Goal: Check status: Check status

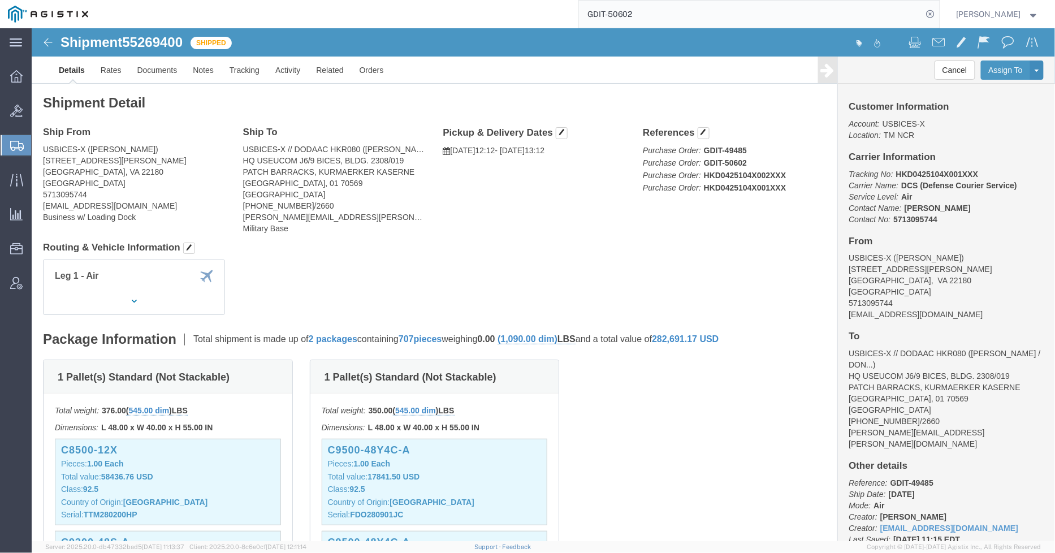
click at [678, 19] on input "GDIT-50602" at bounding box center [751, 14] width 344 height 27
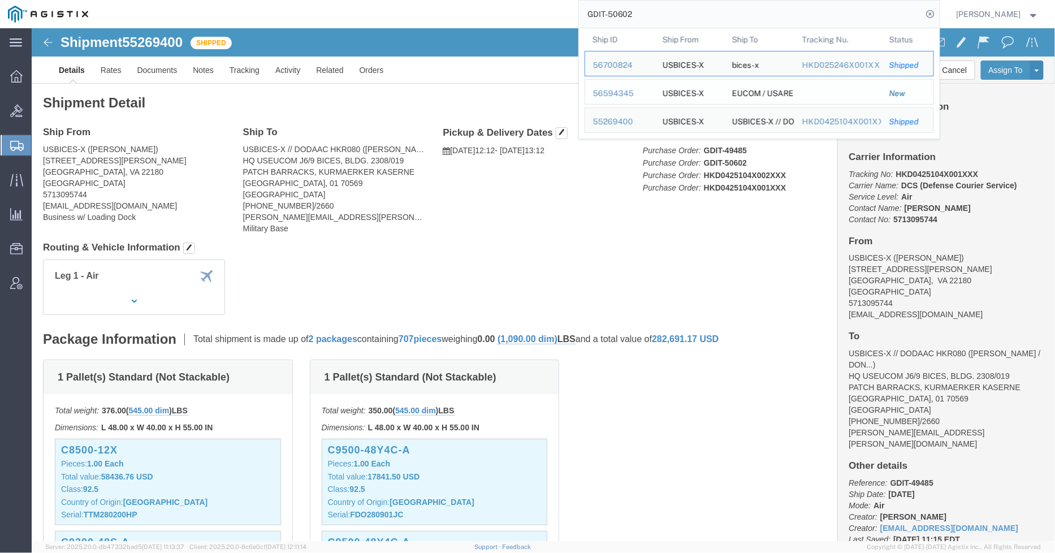
click at [630, 93] on div "56594345" at bounding box center [620, 94] width 54 height 12
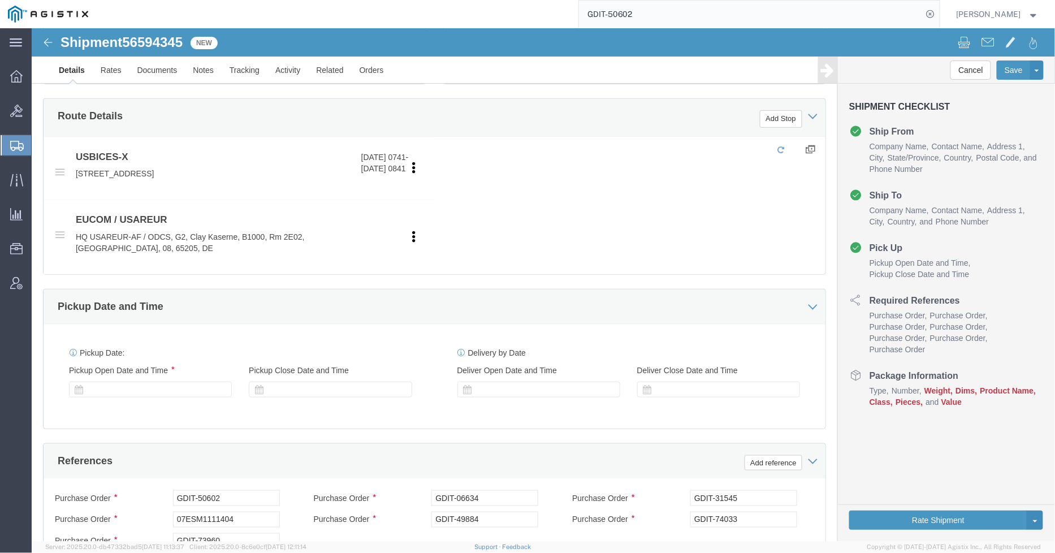
select select "59251"
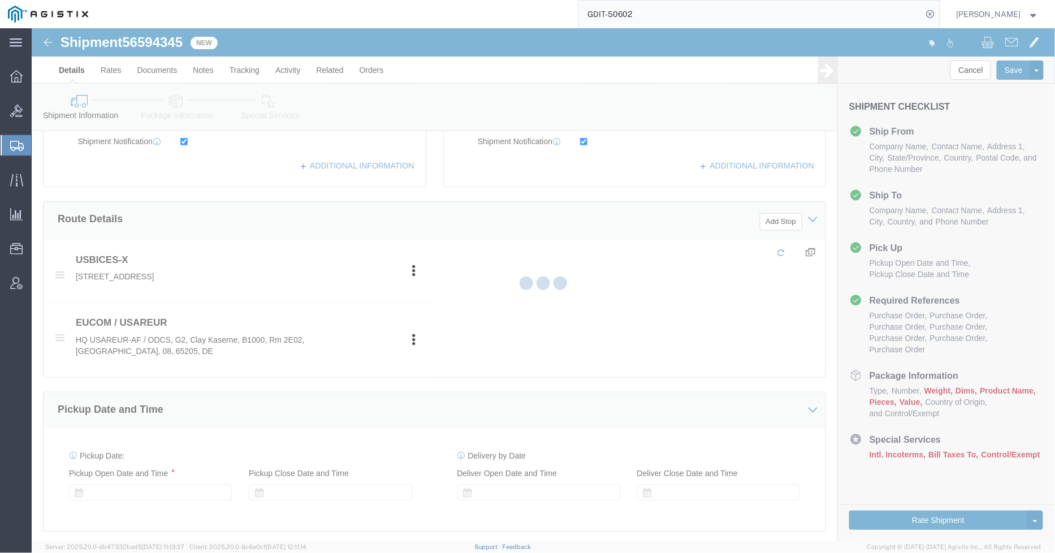
scroll to position [103, 0]
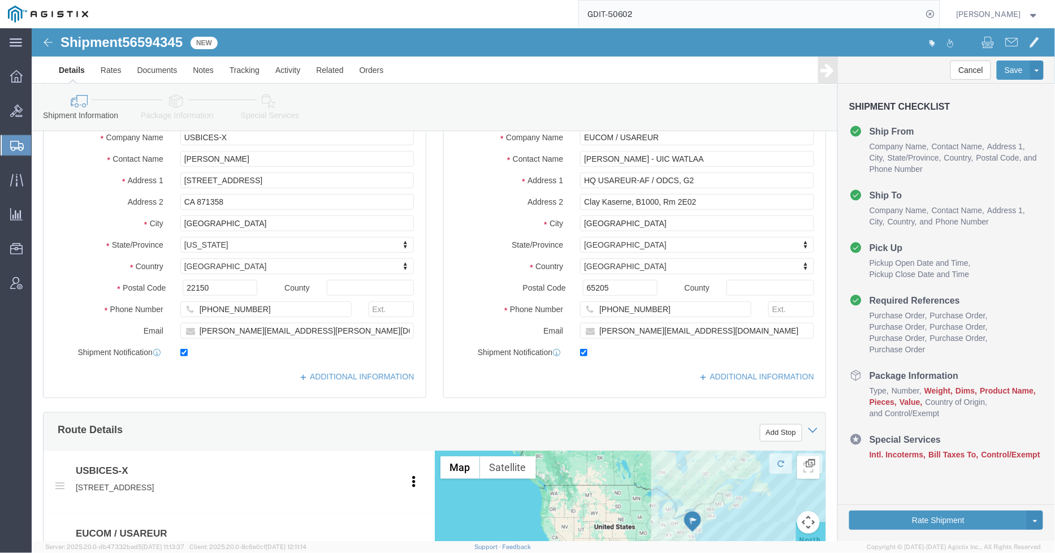
click icon
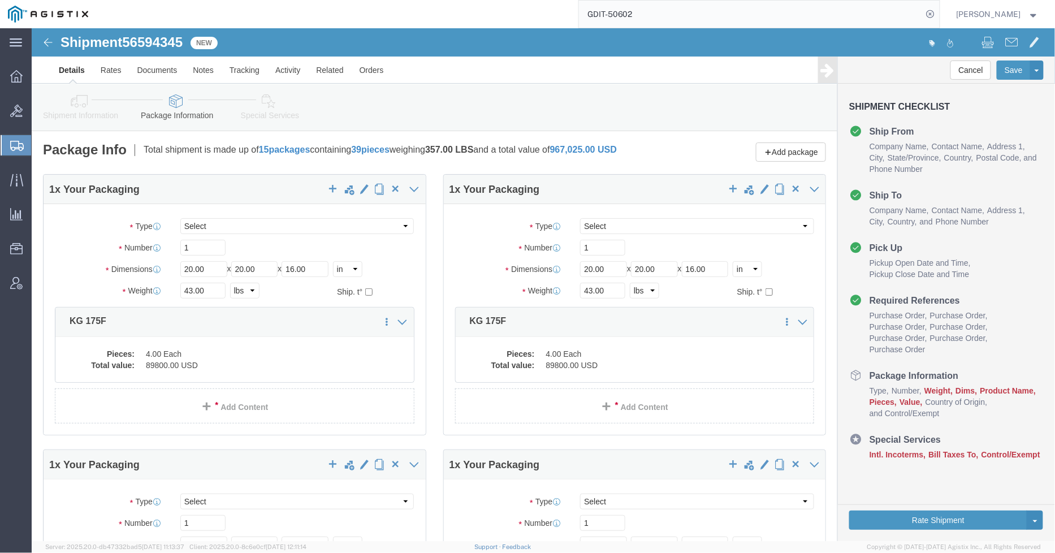
drag, startPoint x: 399, startPoint y: 262, endPoint x: 393, endPoint y: 252, distance: 12.4
click div "1 x Your Packaging Package Type Select Bale(s) Basket(s) Bolt(s) Bottle(s) Buck…"
click at [17, 141] on icon at bounding box center [17, 146] width 14 height 10
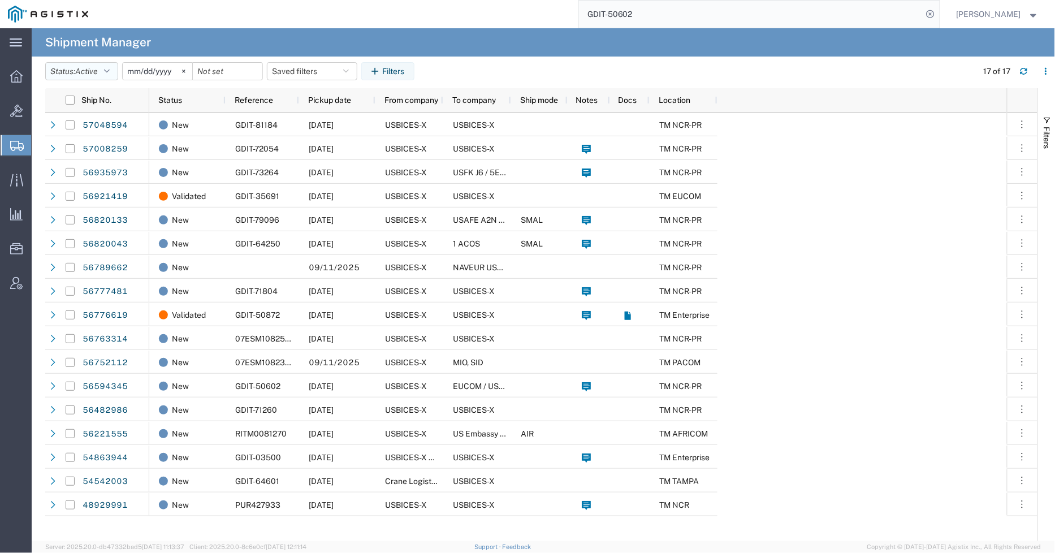
click at [103, 70] on button "Status: Active" at bounding box center [81, 71] width 73 height 18
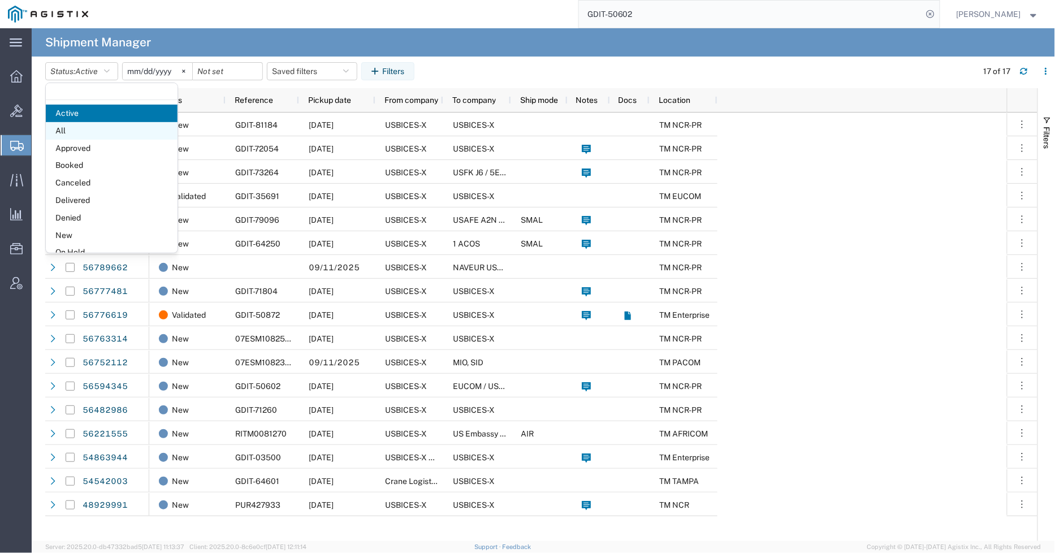
click at [92, 135] on span "All" at bounding box center [112, 131] width 132 height 18
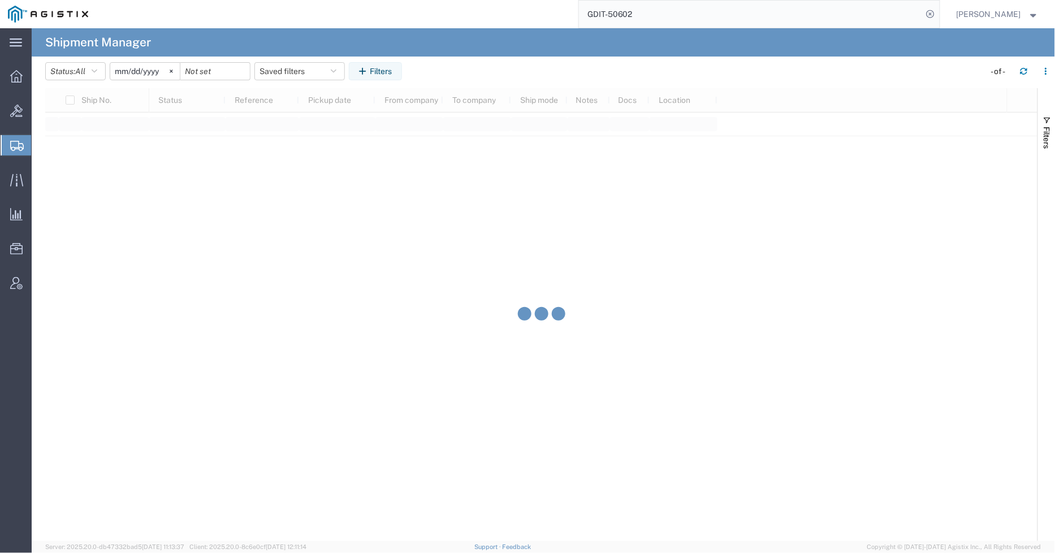
click at [138, 71] on input "[DATE]" at bounding box center [145, 71] width 70 height 17
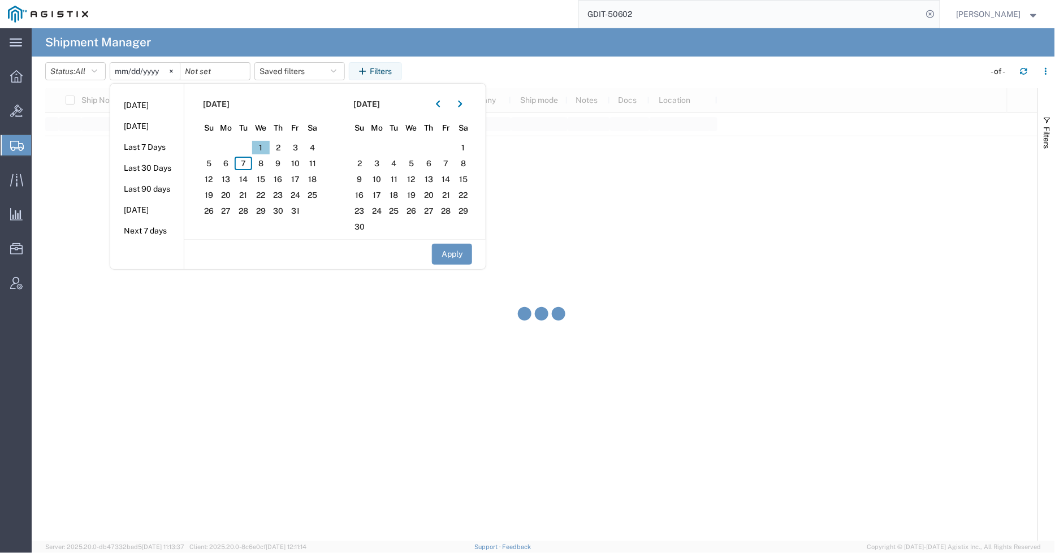
click at [262, 147] on span "1" at bounding box center [261, 148] width 18 height 14
click at [250, 166] on span "7" at bounding box center [244, 164] width 18 height 14
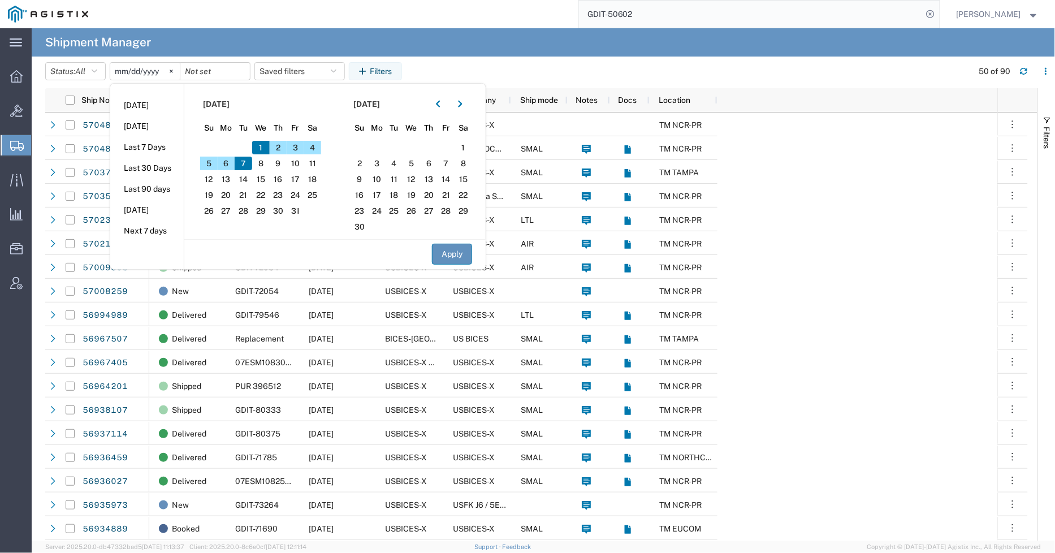
click at [457, 253] on button "Apply" at bounding box center [452, 254] width 40 height 21
type input "[DATE]"
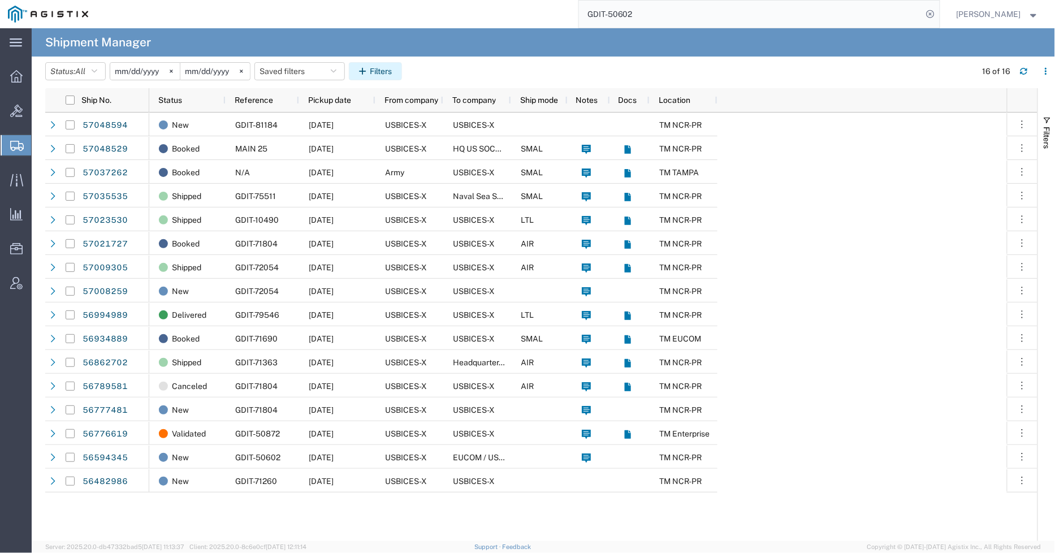
drag, startPoint x: 369, startPoint y: 72, endPoint x: 392, endPoint y: 83, distance: 25.3
click at [370, 72] on icon "button" at bounding box center [364, 71] width 11 height 8
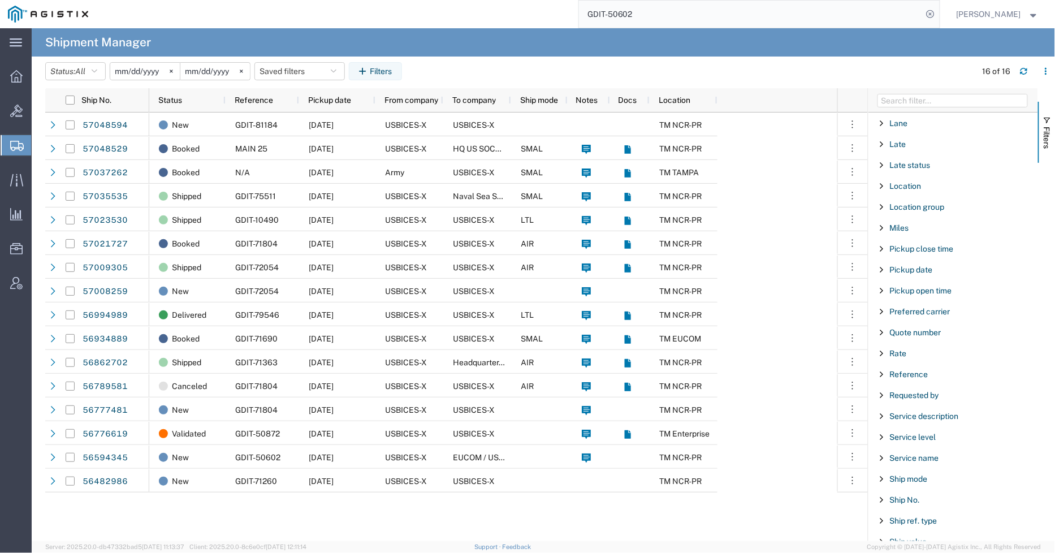
scroll to position [816, 0]
click at [914, 356] on div "Status" at bounding box center [953, 353] width 170 height 20
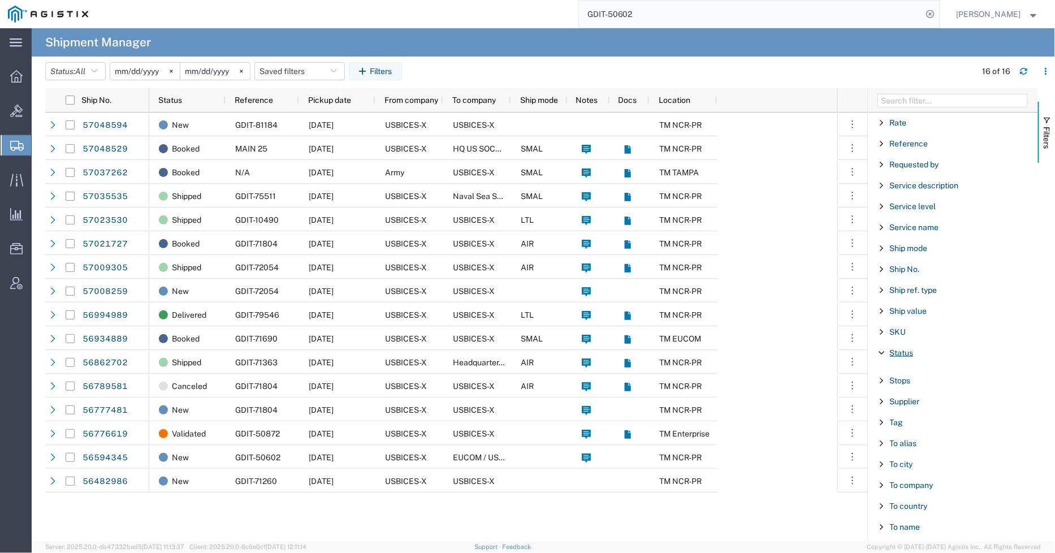
click at [911, 354] on span "Status" at bounding box center [902, 352] width 24 height 9
click at [910, 354] on span "Status" at bounding box center [902, 352] width 24 height 9
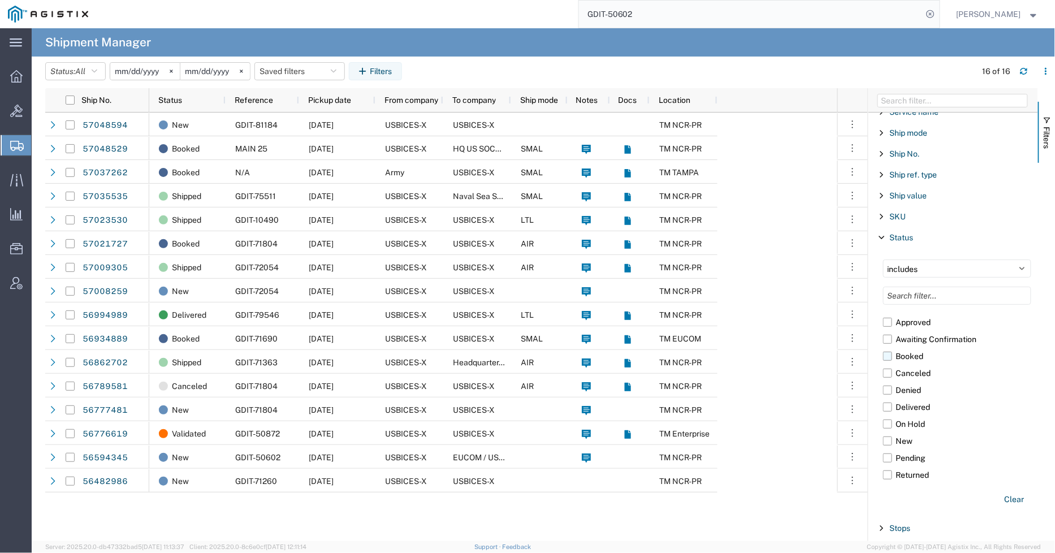
scroll to position [942, 0]
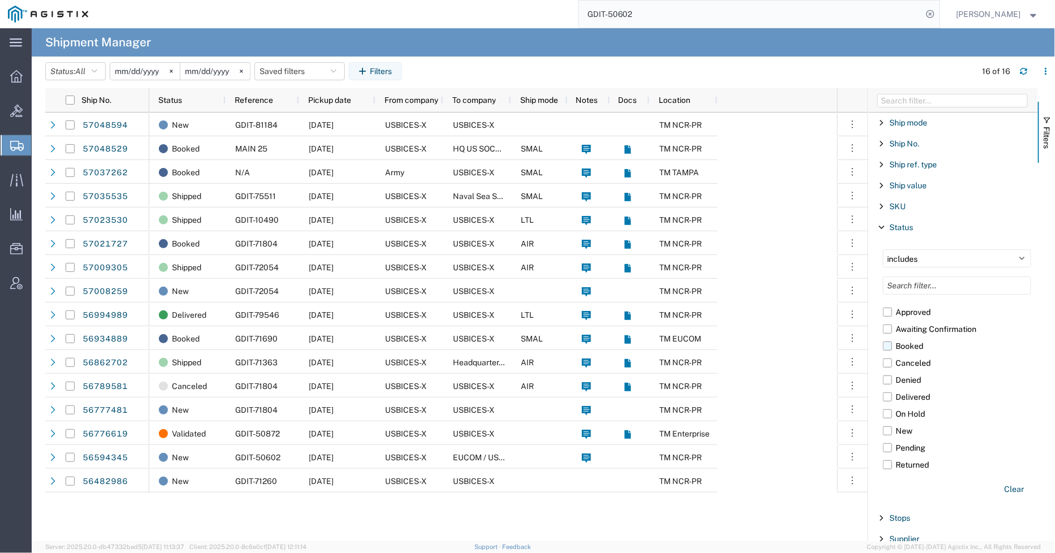
click at [889, 349] on label "Booked" at bounding box center [957, 345] width 148 height 17
click at [0, 0] on input "Booked" at bounding box center [0, 0] width 0 height 0
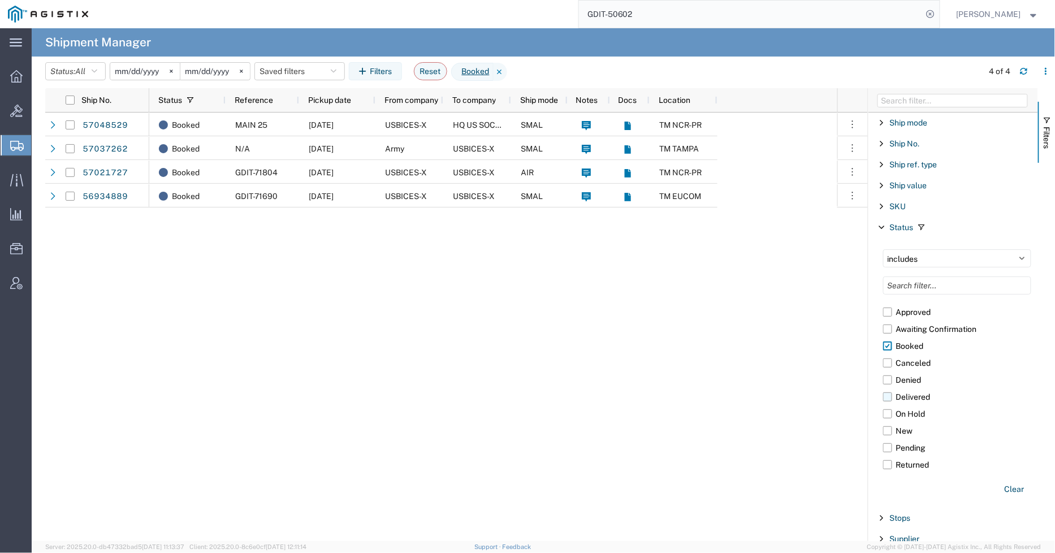
click at [886, 401] on label "Delivered" at bounding box center [957, 396] width 148 height 17
click at [0, 0] on input "Delivered" at bounding box center [0, 0] width 0 height 0
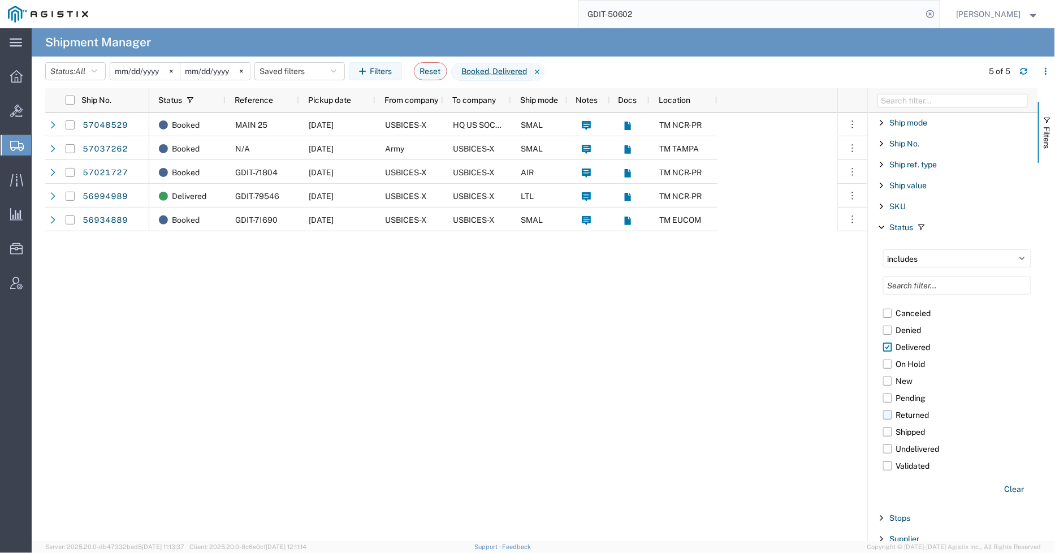
scroll to position [58, 0]
click at [890, 427] on label "Shipped" at bounding box center [957, 428] width 148 height 17
click at [0, 0] on input "Shipped" at bounding box center [0, 0] width 0 height 0
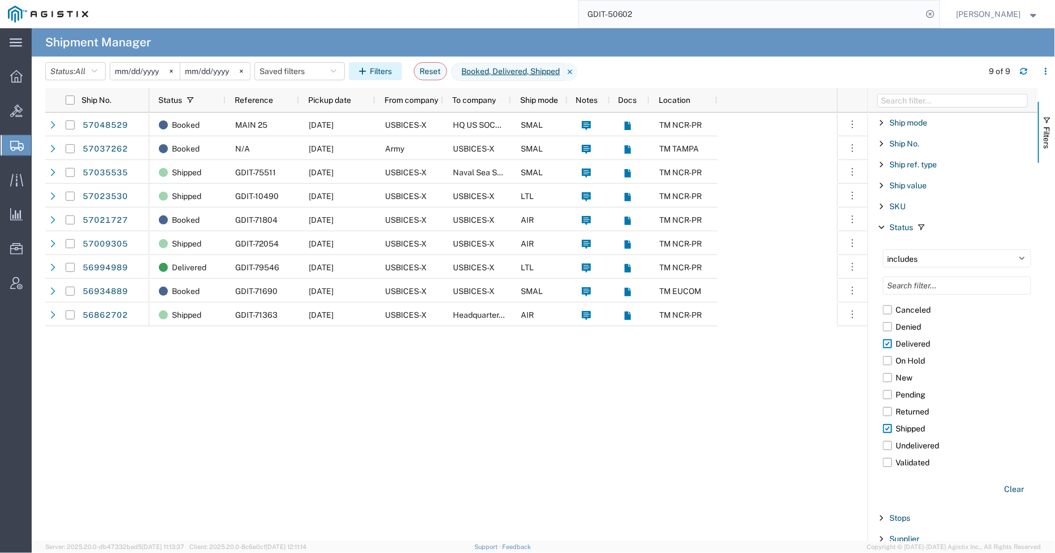
click at [375, 67] on button "Filters" at bounding box center [375, 71] width 53 height 18
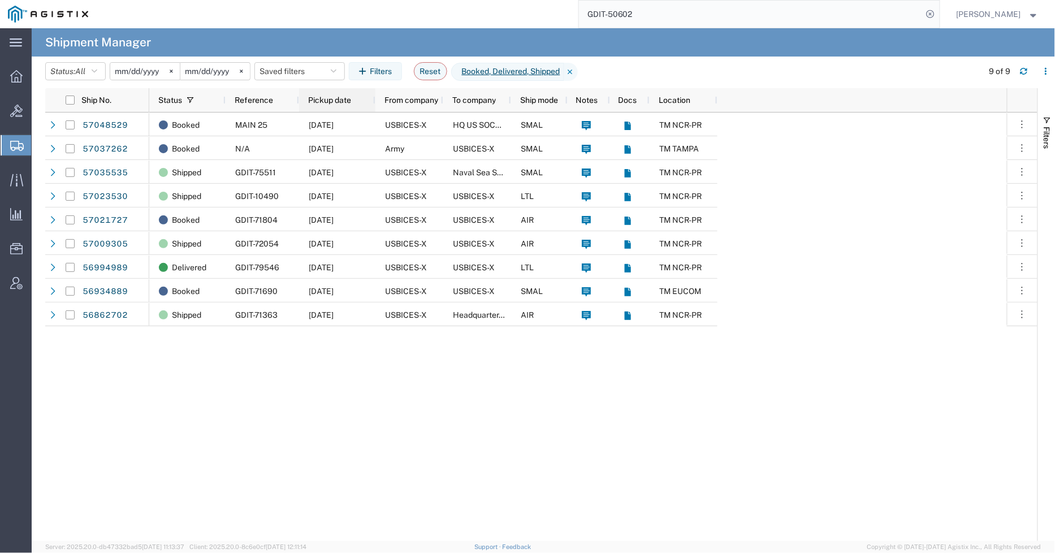
click at [341, 102] on span "Pickup date" at bounding box center [329, 100] width 43 height 9
